Goal: Find specific page/section: Find specific page/section

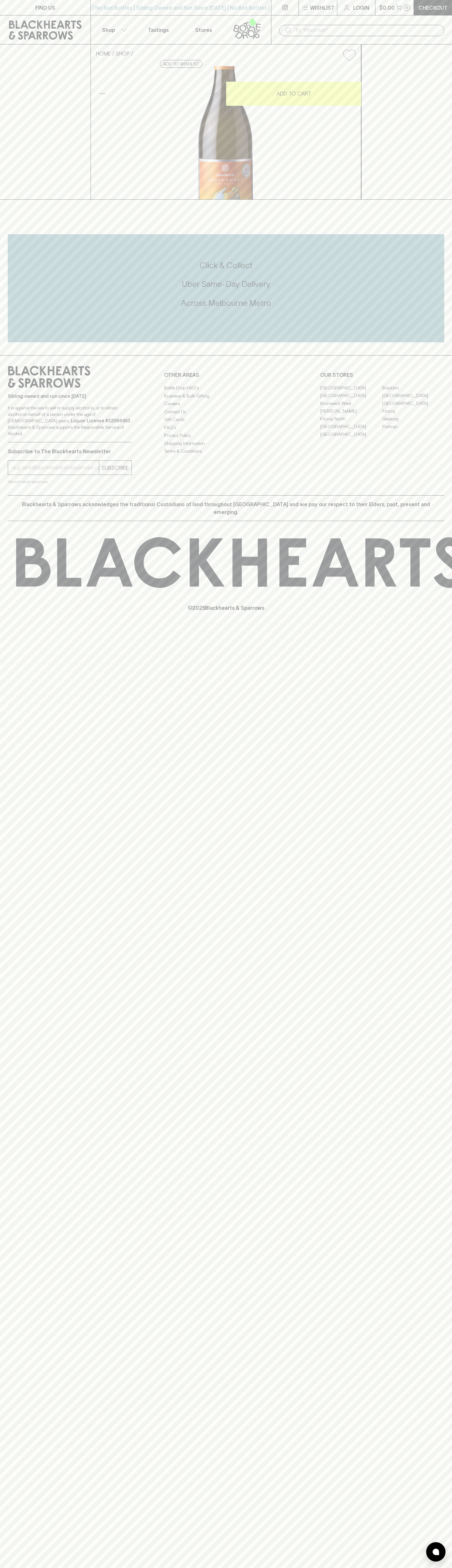
click at [351, 400] on link "[GEOGRAPHIC_DATA]" at bounding box center [351, 395] width 62 height 8
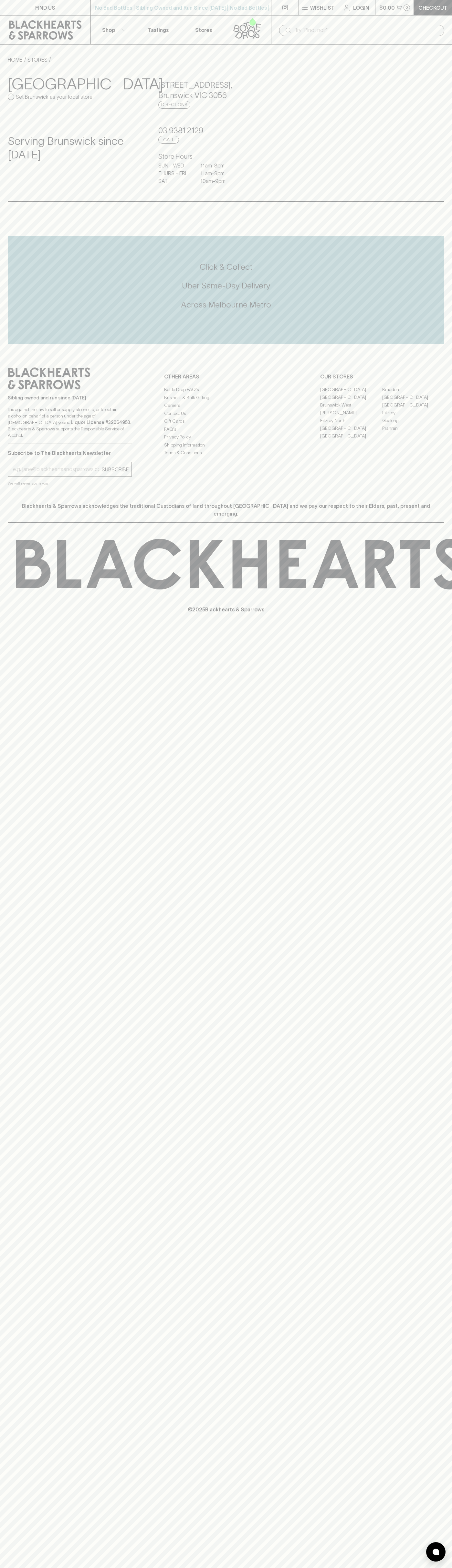
click at [303, 24] on div "​" at bounding box center [362, 30] width 165 height 12
click at [446, 1392] on div "FIND US | No Bad Bottles | Sibling Owned and Run Since [DATE] | No Bad Bottles …" at bounding box center [226, 784] width 452 height 1568
click at [172, 1568] on html "FIND US | No Bad Bottles | Sibling Owned and Run Since [DATE] | No Bad Bottles …" at bounding box center [226, 784] width 452 height 1568
click at [1, 305] on div "FIND US | No Bad Bottles | Sibling Owned and Run Since [DATE] | No Bad Bottles …" at bounding box center [226, 784] width 452 height 1568
